Goal: Task Accomplishment & Management: Use online tool/utility

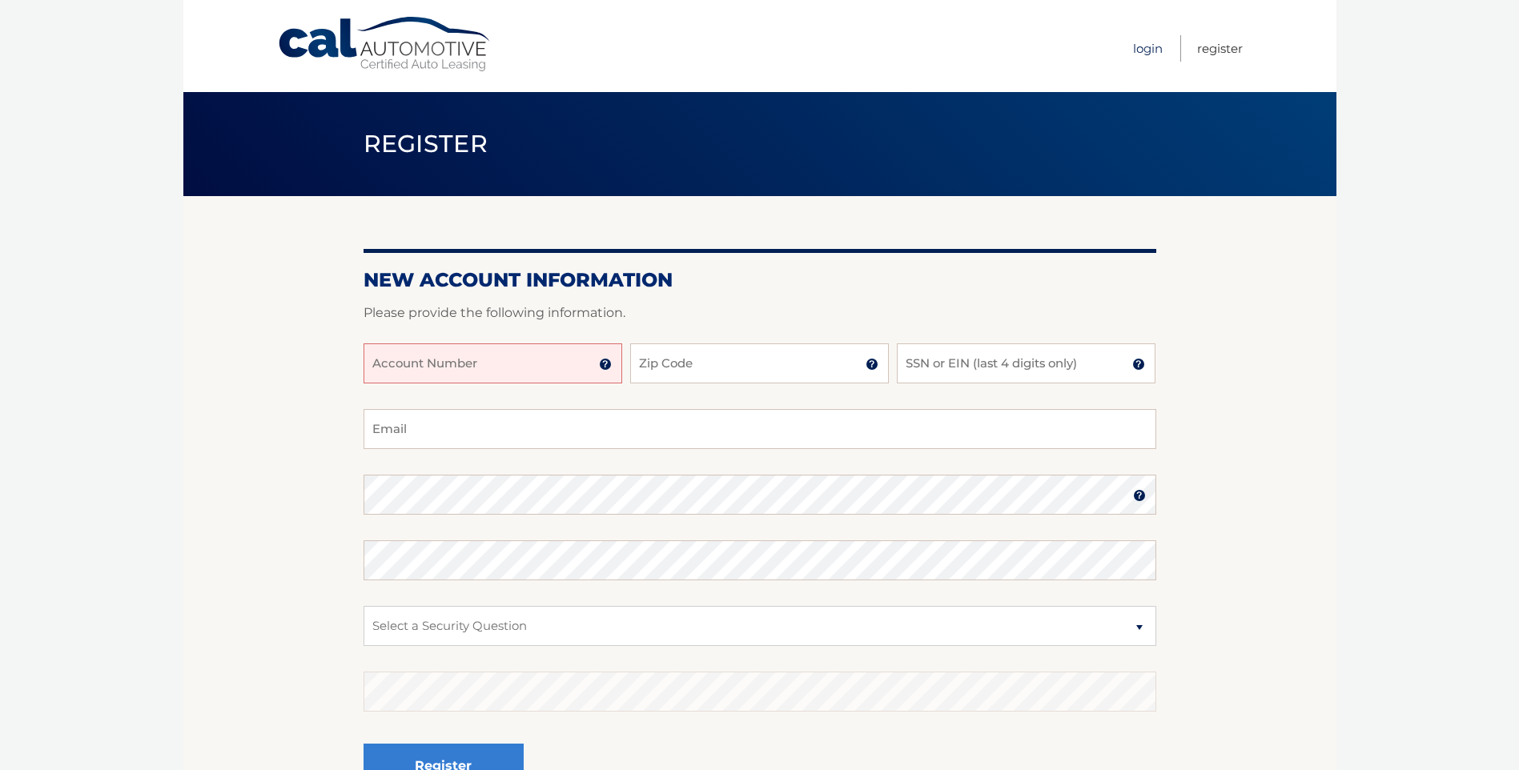
click at [1141, 46] on link "Login" at bounding box center [1148, 48] width 30 height 26
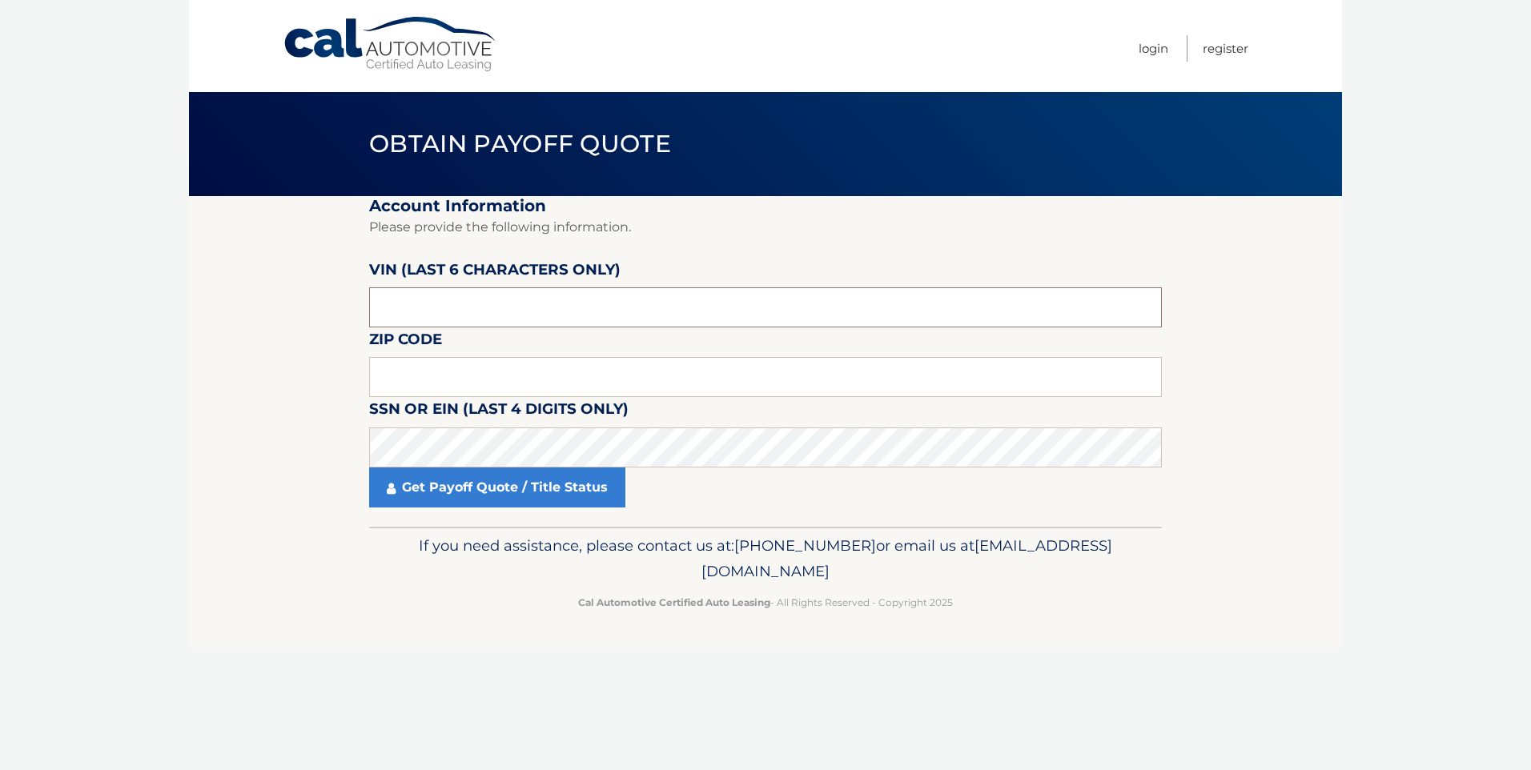
click at [416, 300] on input "text" at bounding box center [765, 308] width 793 height 40
type input "055402"
click at [467, 372] on input "text" at bounding box center [765, 377] width 793 height 40
type input "08753"
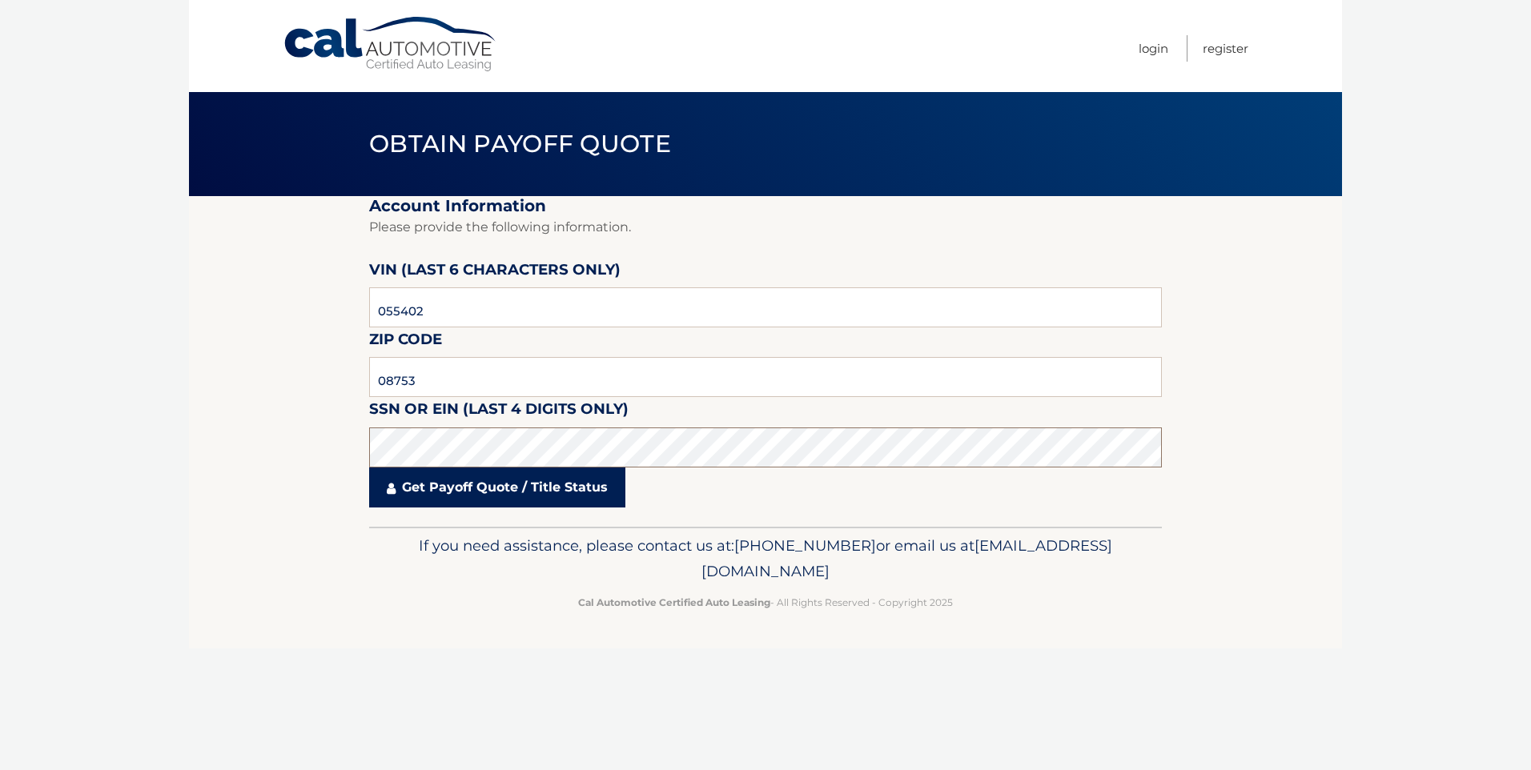
click button "For Originating Dealer" at bounding box center [0, 0] width 0 height 0
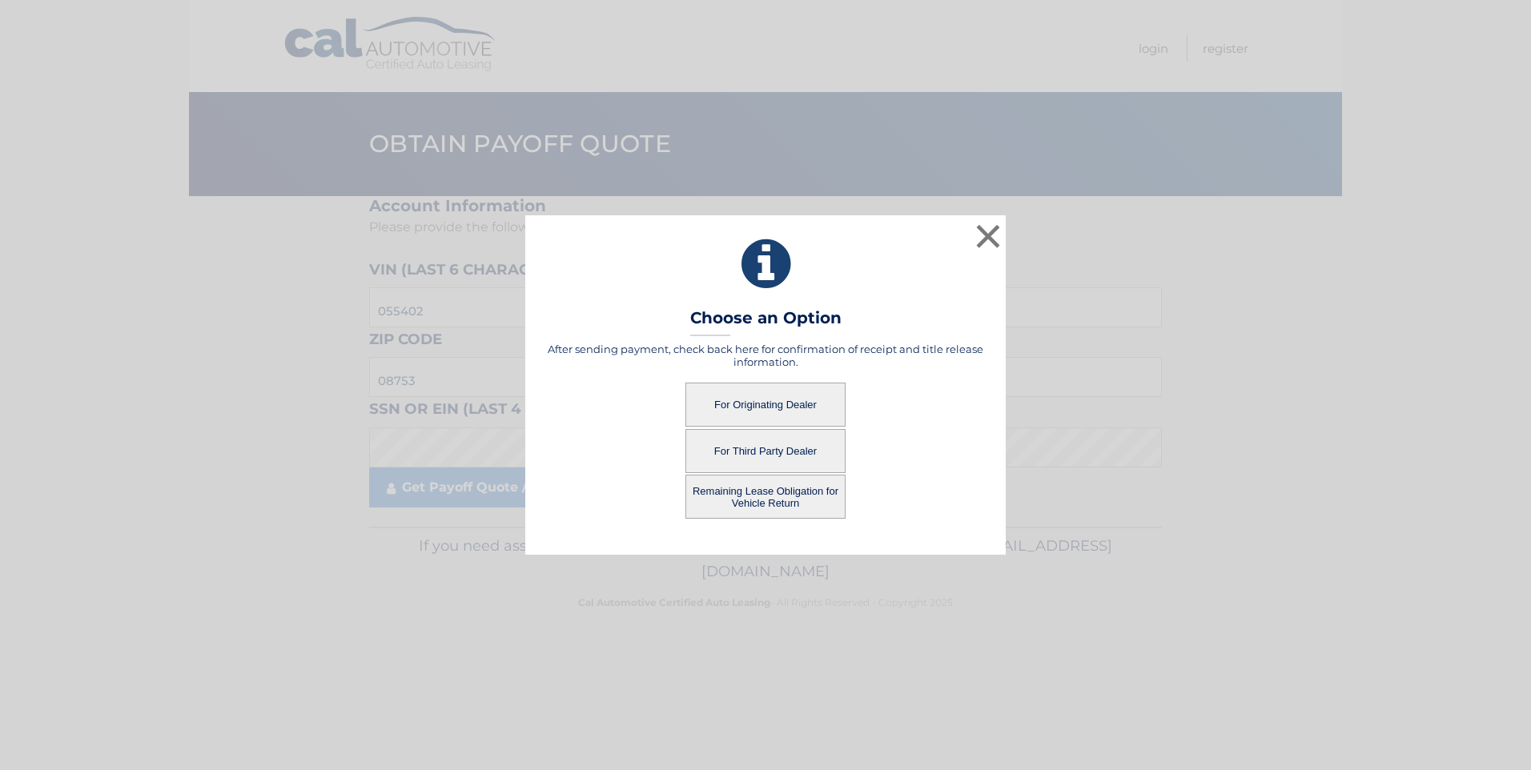
click at [742, 389] on button "For Originating Dealer" at bounding box center [766, 405] width 160 height 44
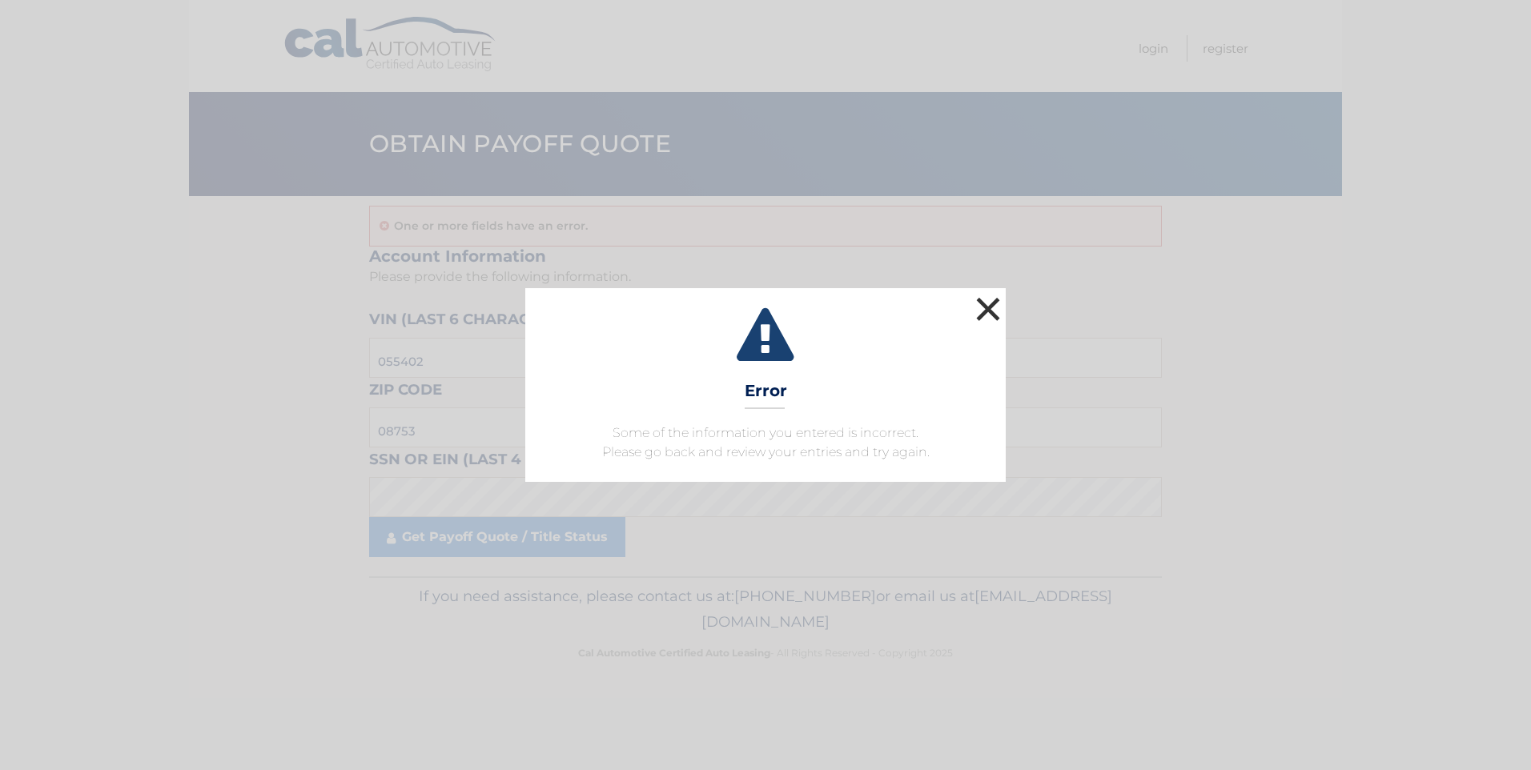
click at [985, 304] on button "×" at bounding box center [988, 309] width 32 height 32
